Goal: Check status: Check status

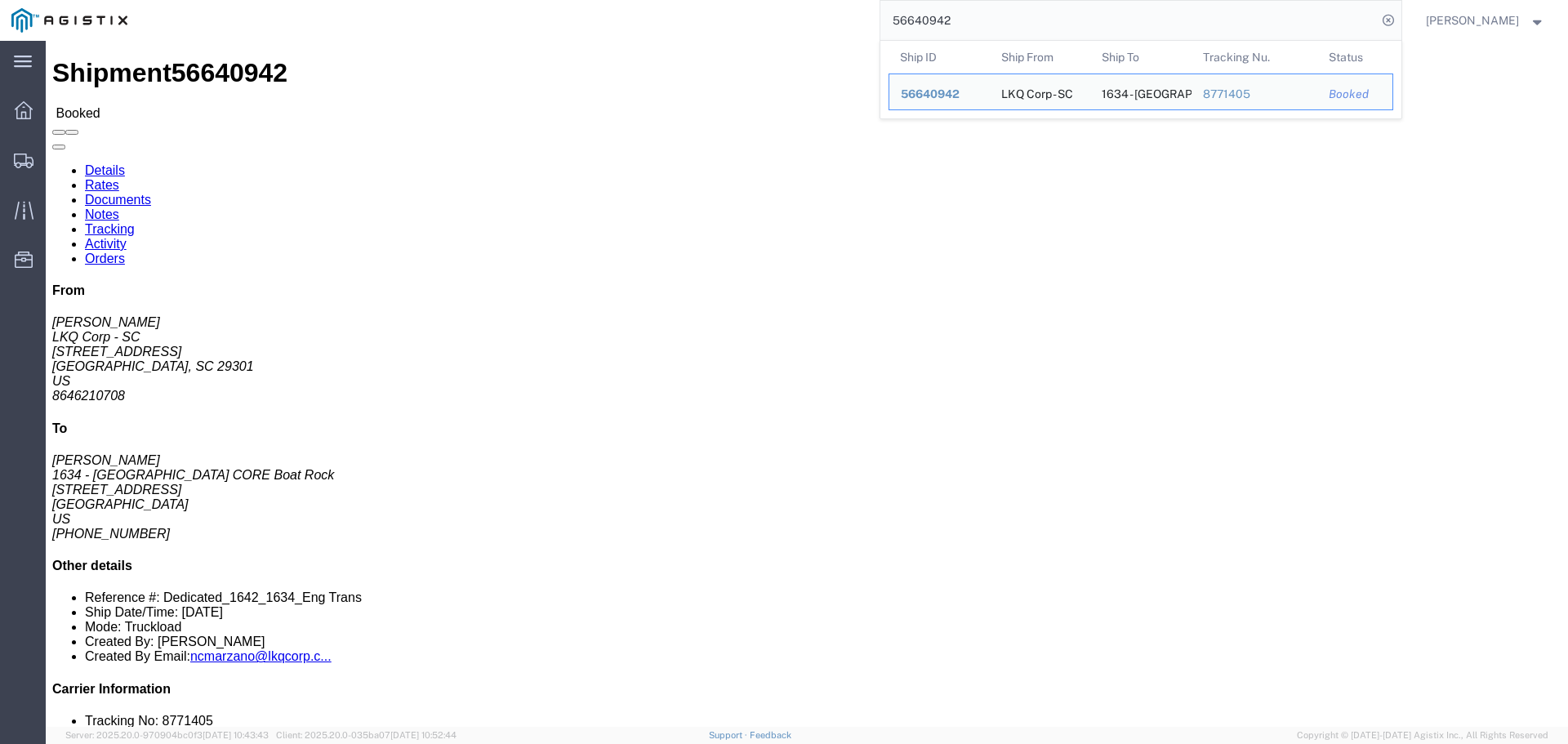
click div "Ship From LKQ Corp - SC ([PERSON_NAME]) 1642 [STREET_ADDRESS] 8646210708 [EMAIL…"
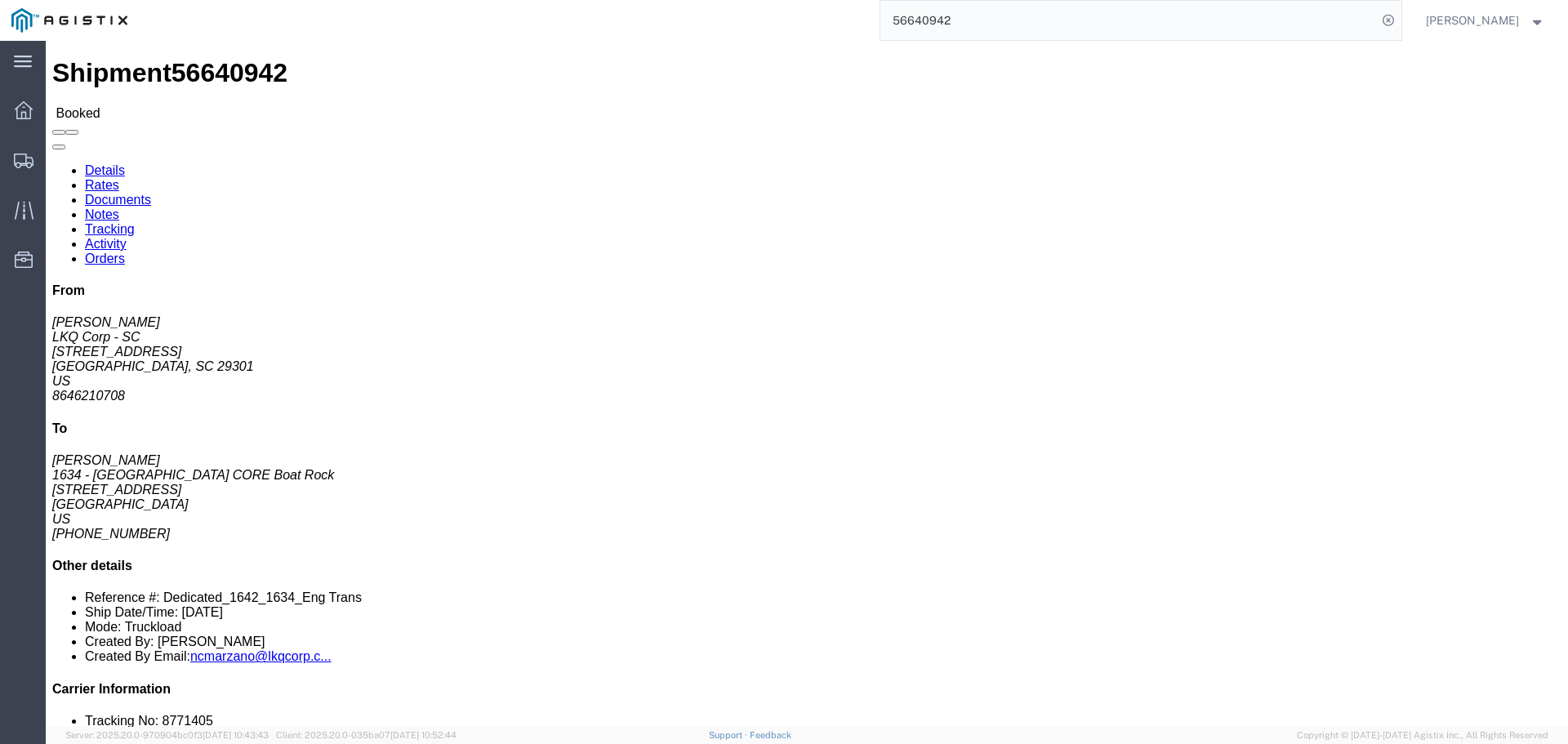
click at [958, 19] on input "56640942" at bounding box center [1129, 20] width 496 height 39
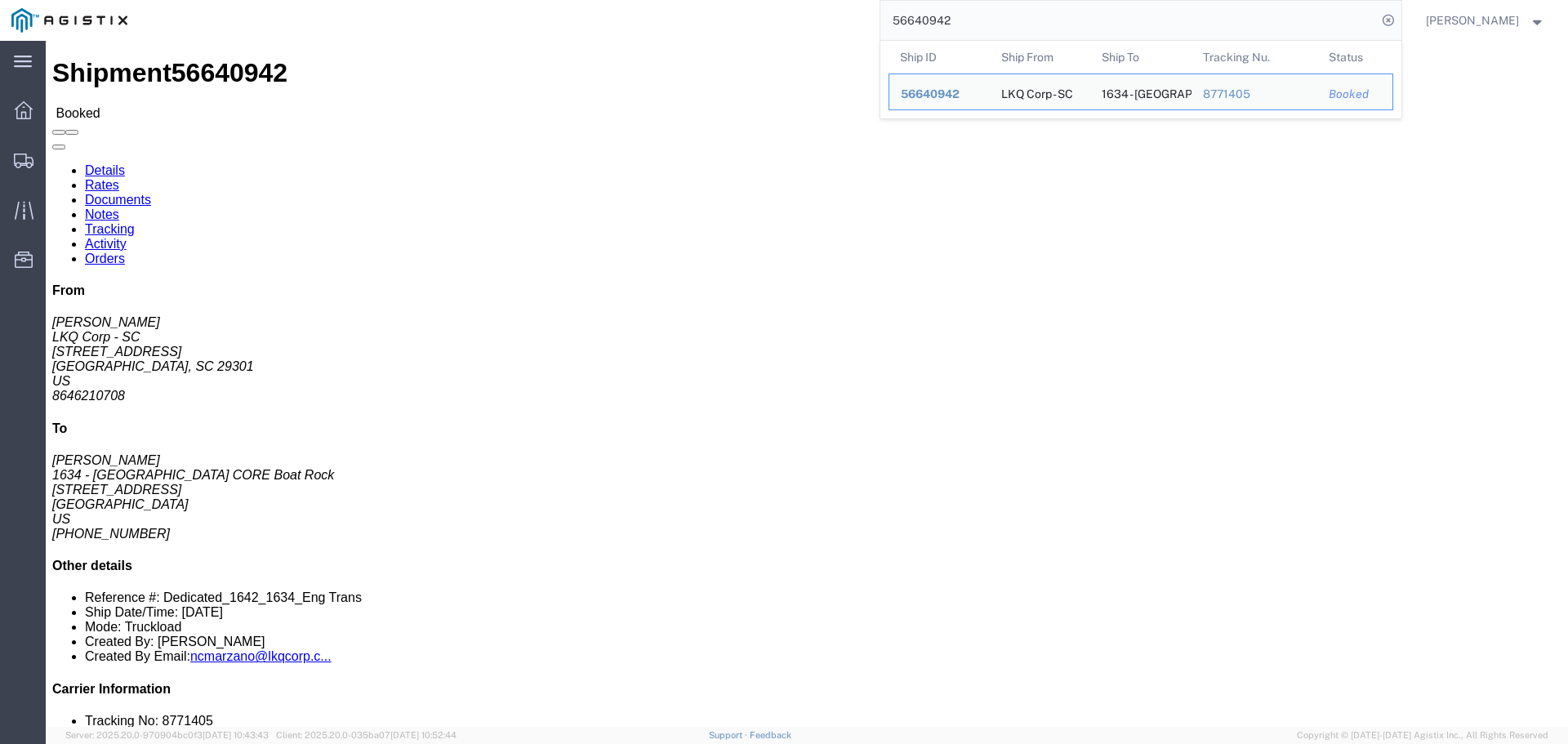
click at [958, 19] on input "56640942" at bounding box center [1129, 20] width 496 height 39
paste input "924460"
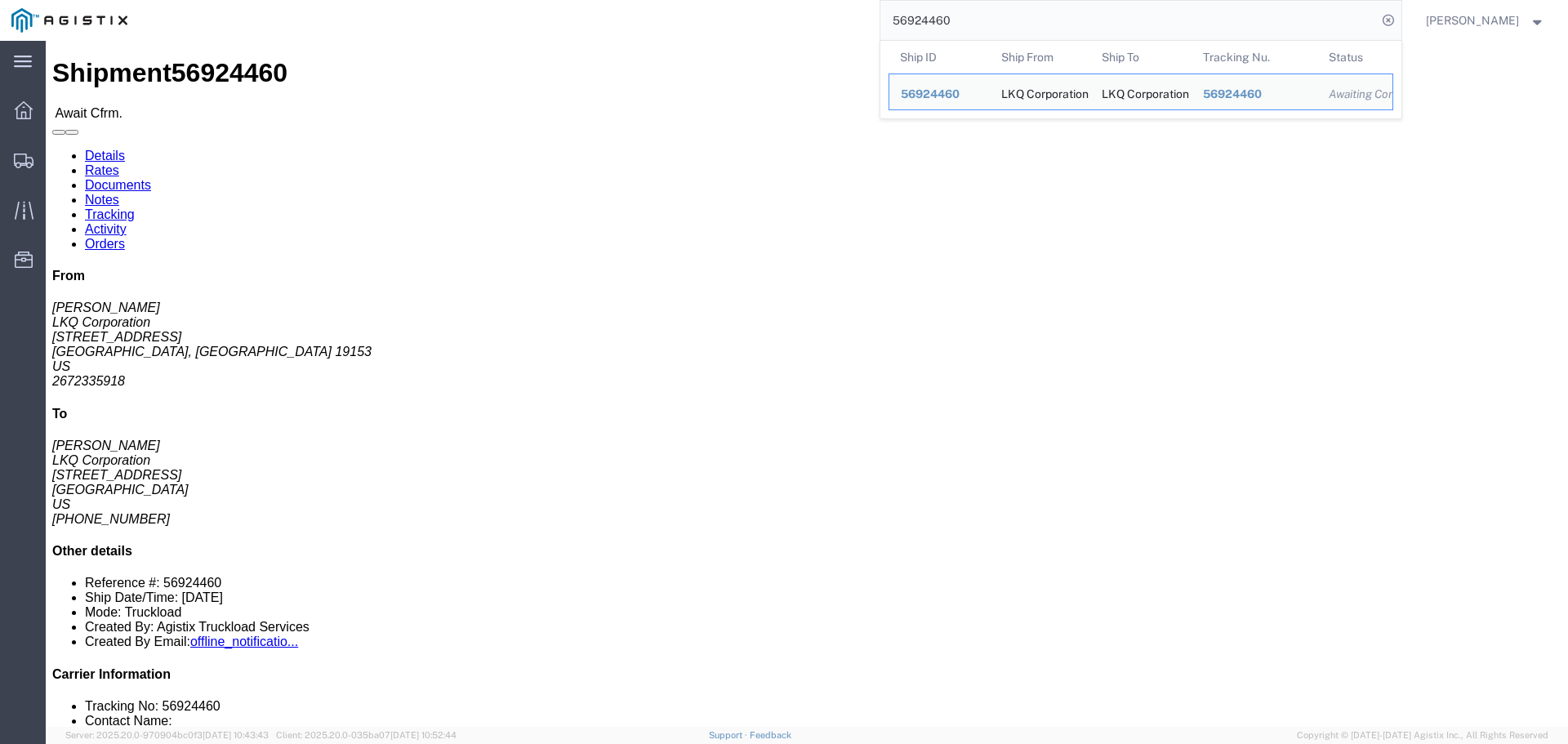
click at [955, 24] on input "56924460" at bounding box center [1129, 20] width 496 height 39
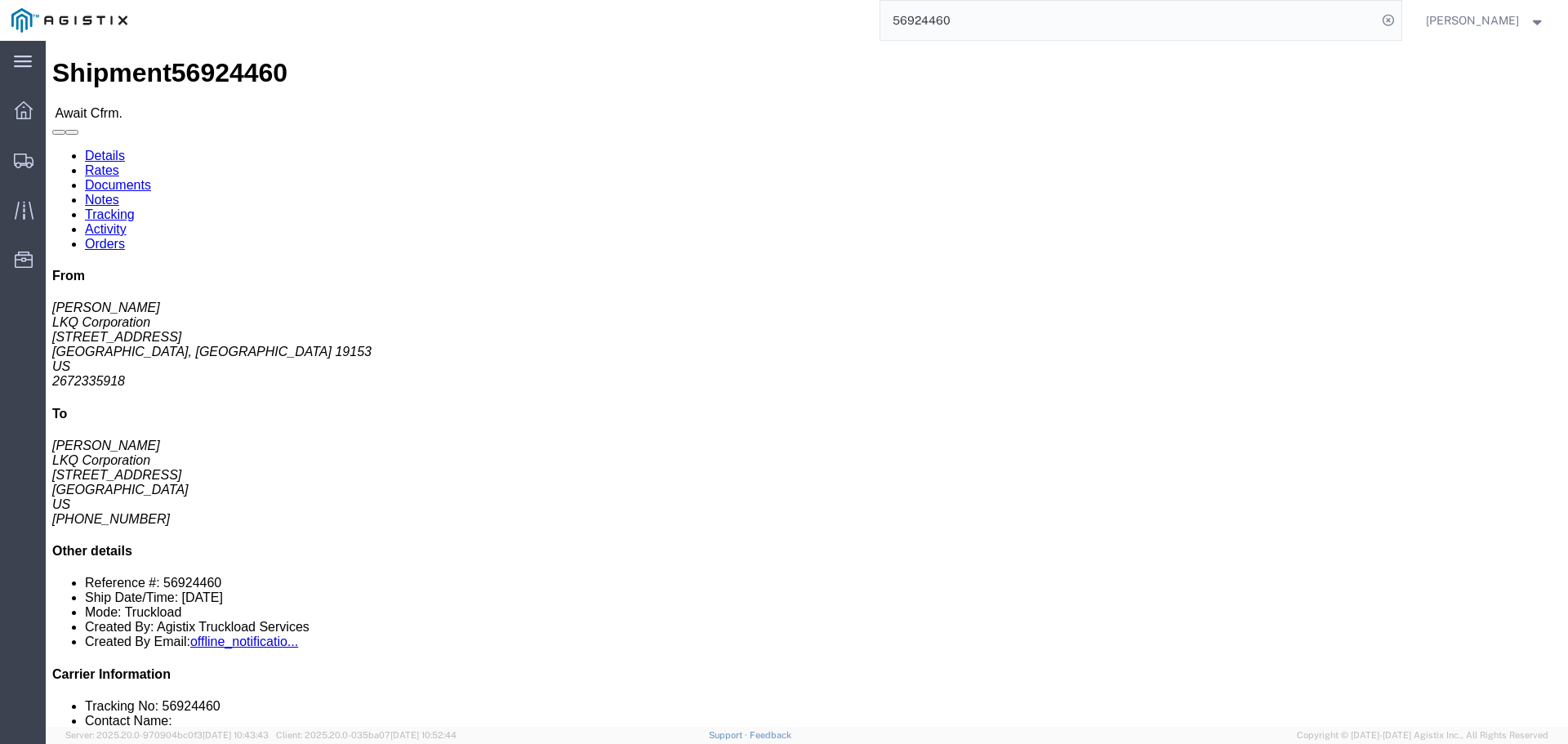
click at [884, 6] on div "56924460" at bounding box center [769, 20] width 1262 height 40
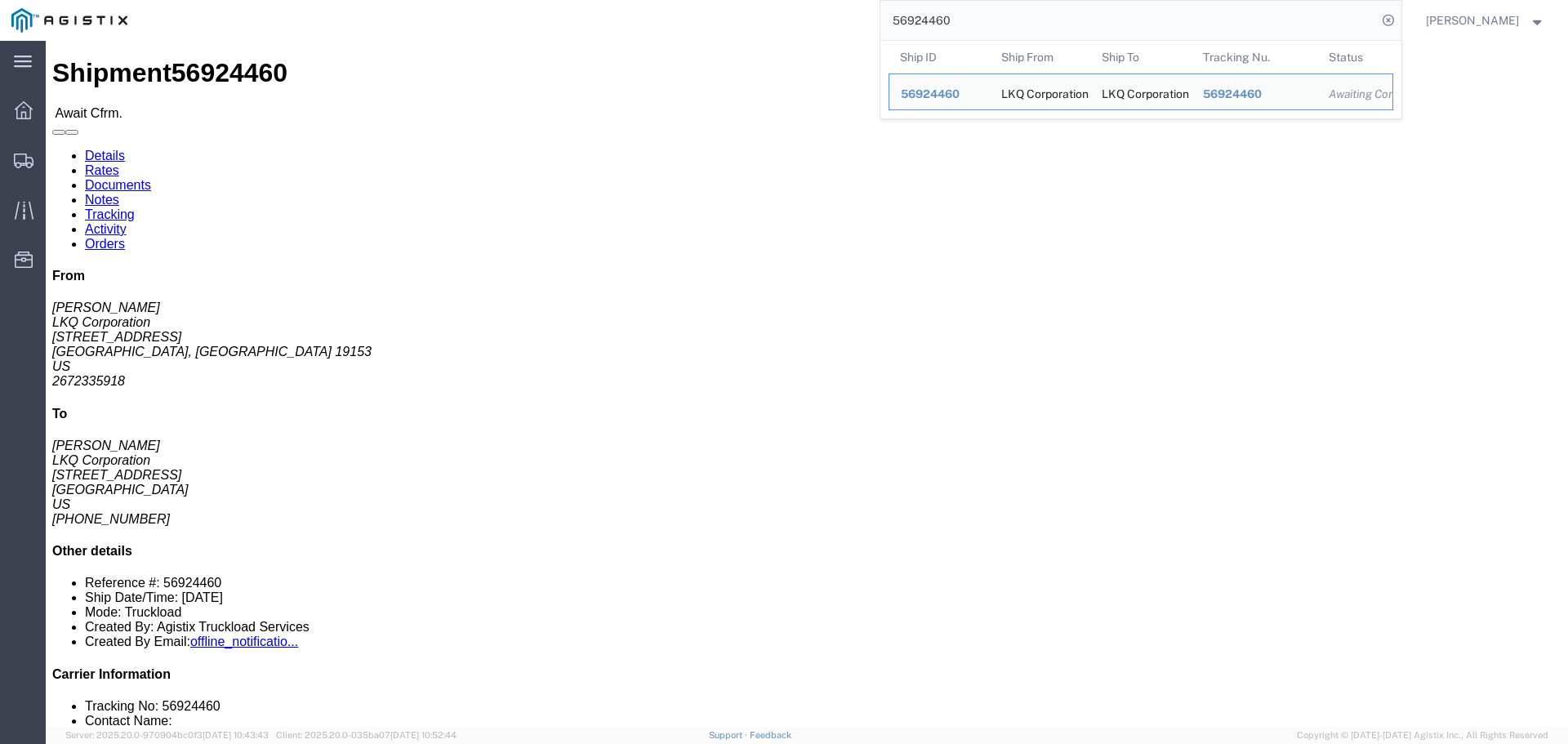
click at [1002, 33] on input "56924460" at bounding box center [1129, 20] width 496 height 39
paste input "98709"
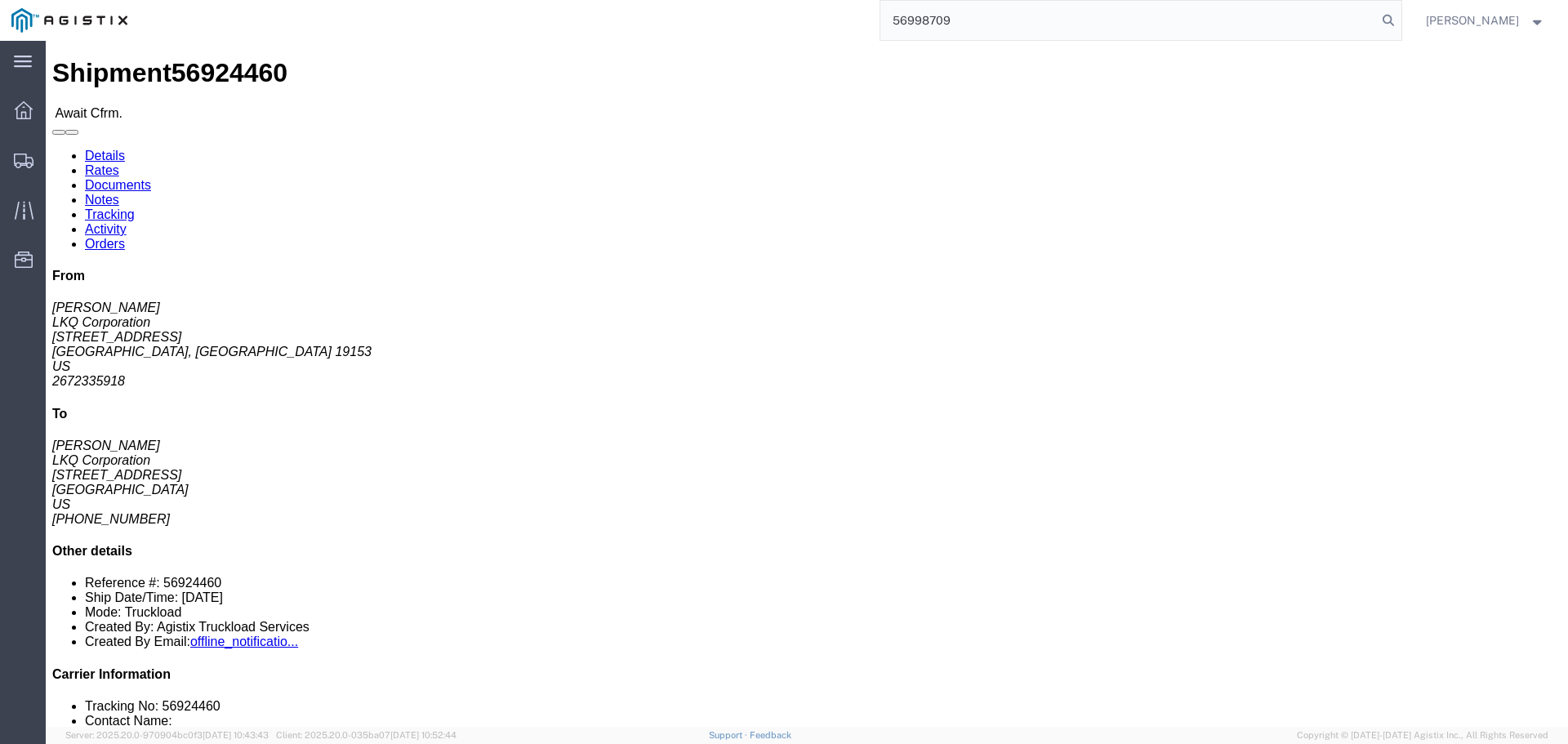
type input "56998709"
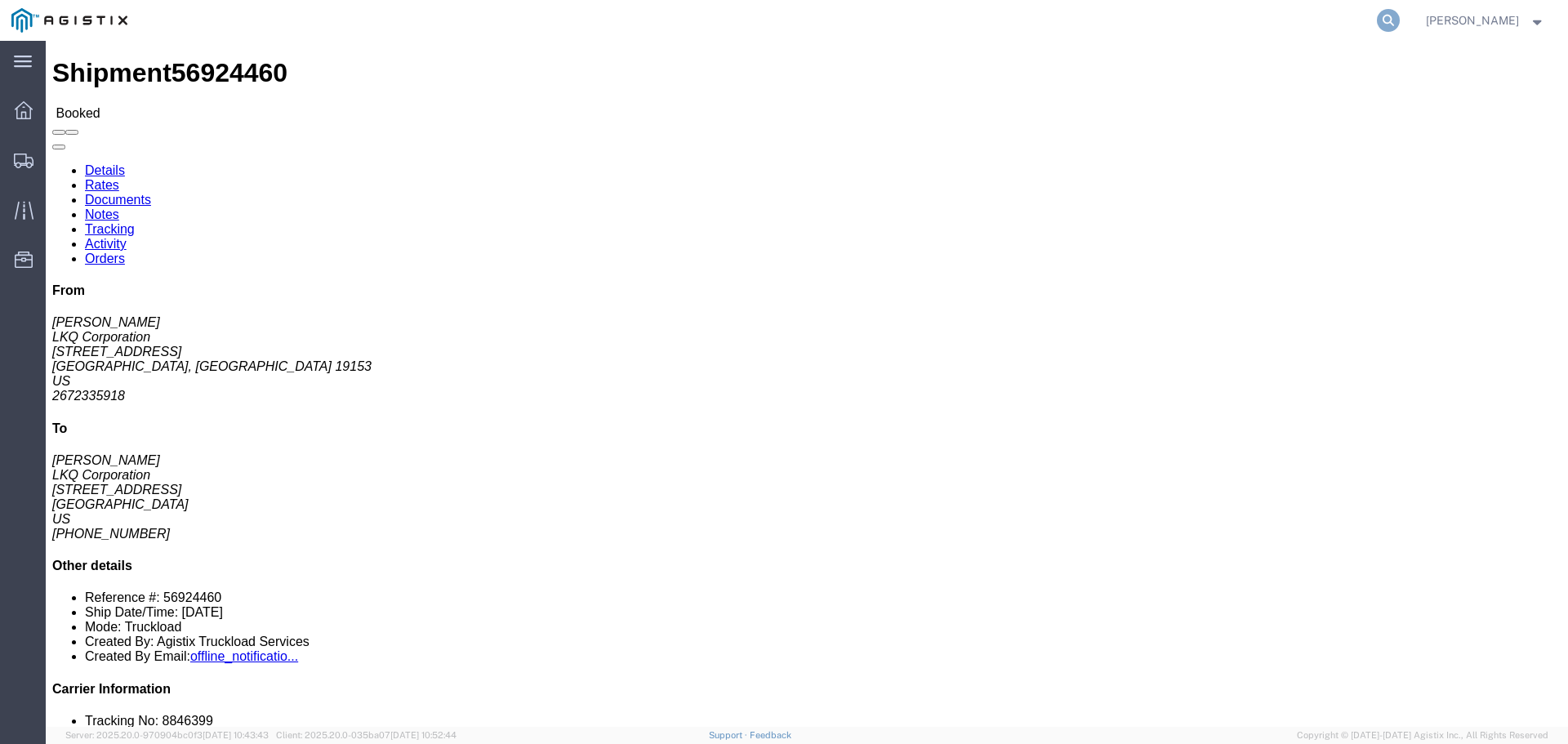
click at [1400, 18] on icon at bounding box center [1388, 20] width 23 height 23
paste input "56998709"
click at [982, 18] on input "56998709" at bounding box center [1129, 20] width 496 height 39
paste input "7007896"
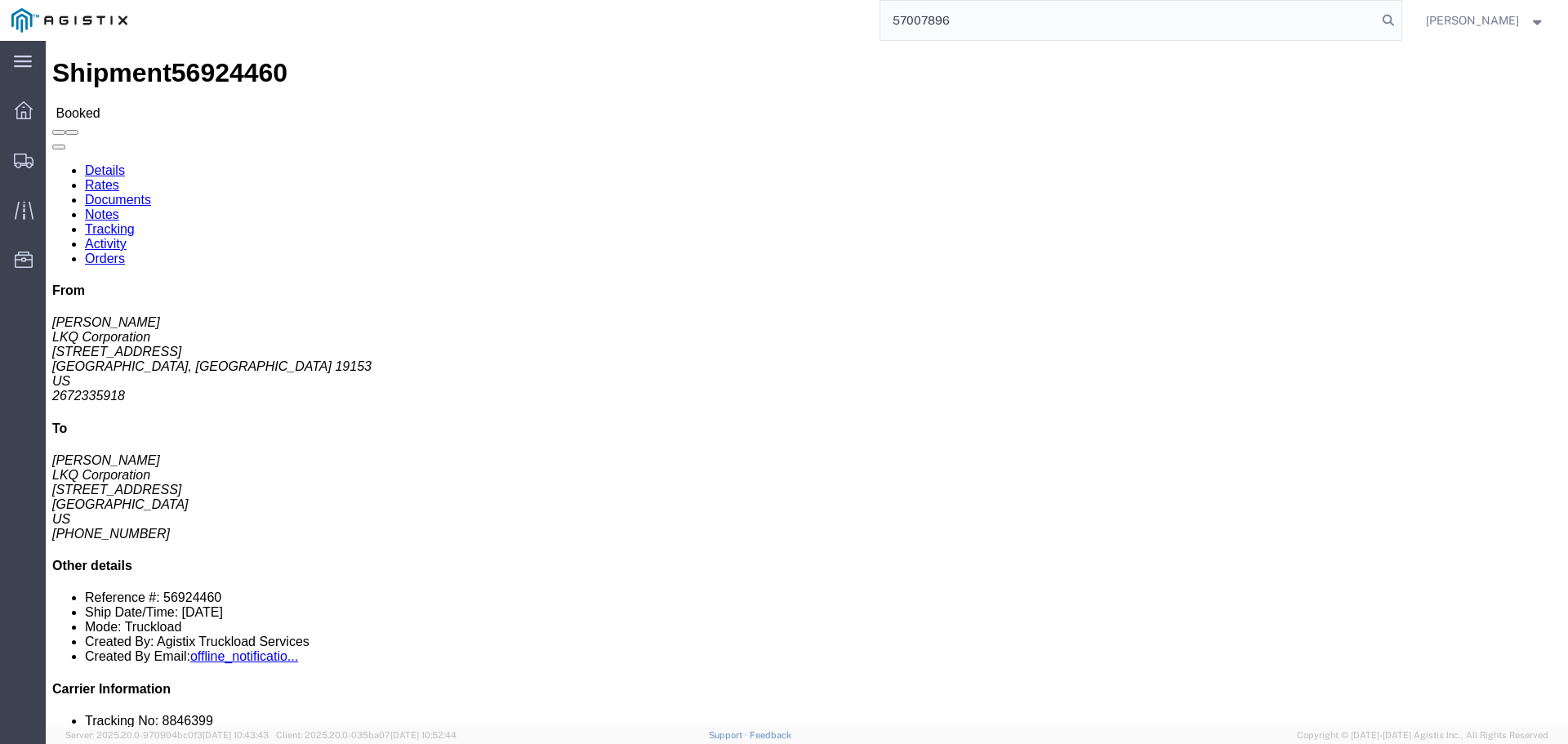
type input "57007896"
